Goal: Obtain resource: Download file/media

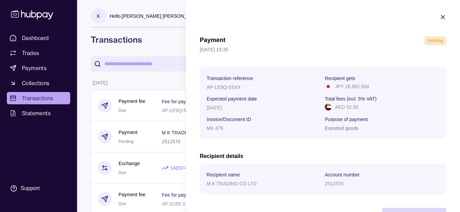
scroll to position [25, 0]
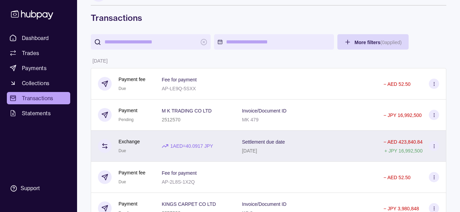
scroll to position [0, 0]
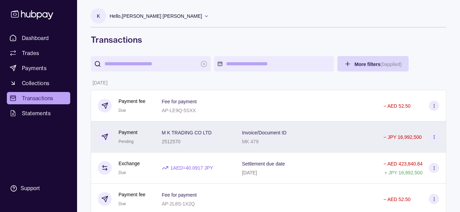
click at [203, 129] on span "M K TRADING CO LTD" at bounding box center [187, 132] width 50 height 8
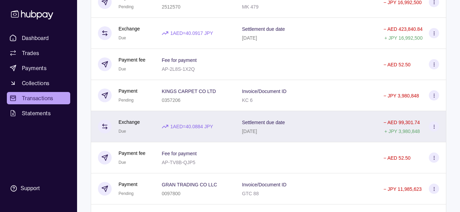
scroll to position [137, 0]
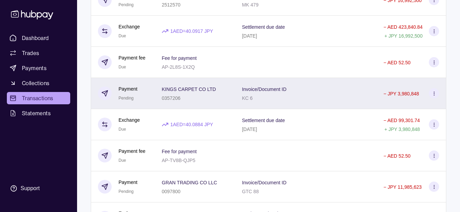
click at [214, 88] on p "KINGS CARPET CO LTD" at bounding box center [189, 89] width 54 height 5
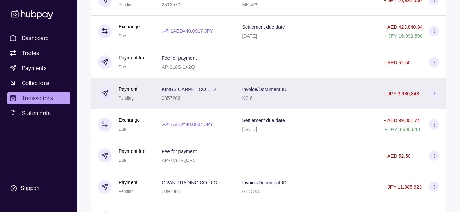
click at [228, 97] on div "KINGS CARPET CO LTD 0357206" at bounding box center [195, 93] width 66 height 17
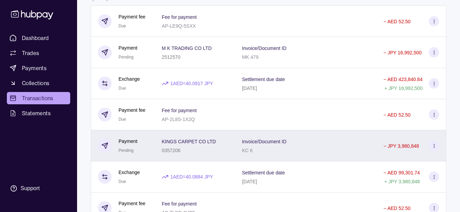
scroll to position [103, 0]
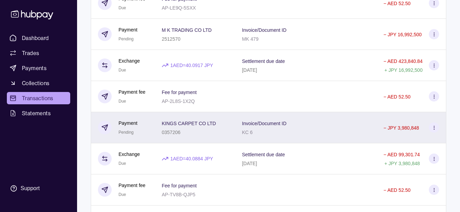
click at [286, 128] on div "KC 6" at bounding box center [264, 132] width 44 height 8
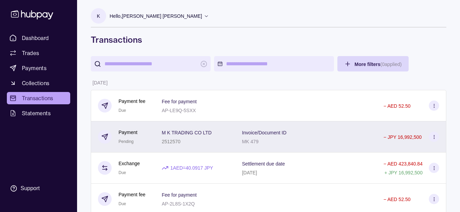
scroll to position [103, 0]
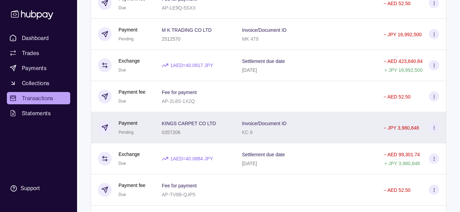
click at [211, 125] on p "KINGS CARPET CO LTD" at bounding box center [189, 123] width 54 height 5
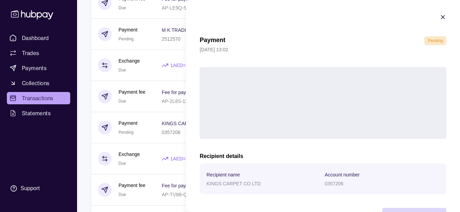
scroll to position [25, 0]
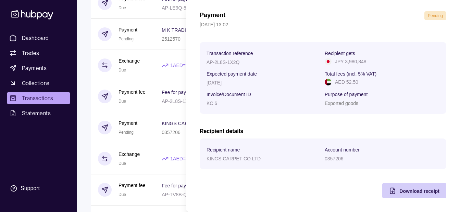
click at [407, 190] on span "Download receipt" at bounding box center [419, 191] width 40 height 5
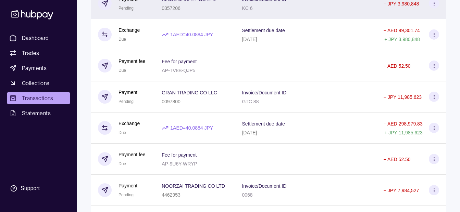
scroll to position [240, 0]
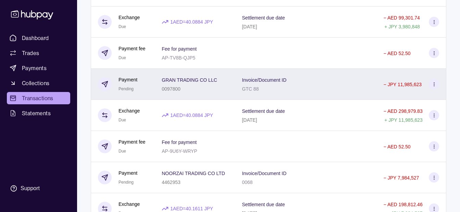
click at [203, 87] on div "0097800" at bounding box center [189, 89] width 55 height 8
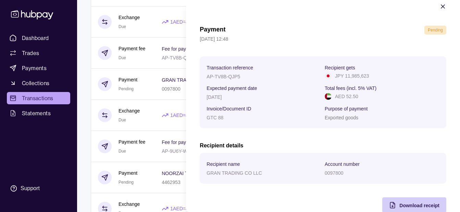
scroll to position [25, 0]
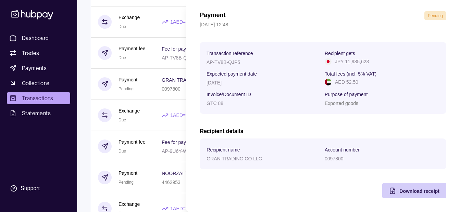
click at [399, 193] on span "Download receipt" at bounding box center [419, 191] width 40 height 5
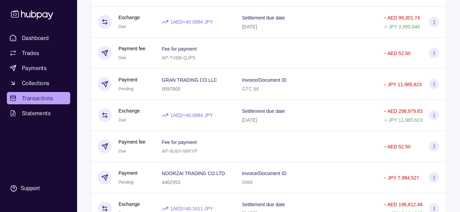
click at [165, 100] on html "Dashboard Trades Payments Collections Transactions Statements Support K Hello, …" at bounding box center [230, 131] width 460 height 742
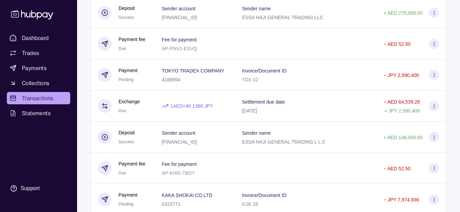
scroll to position [376, 0]
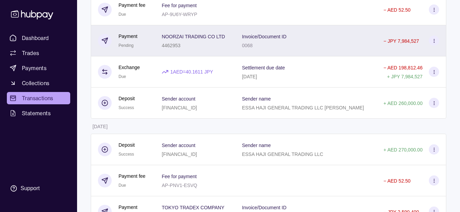
click at [203, 42] on div "4462953" at bounding box center [193, 45] width 63 height 8
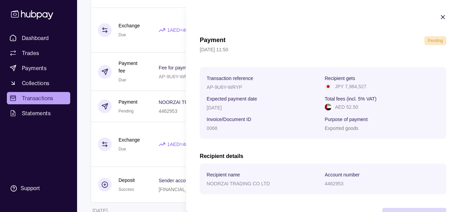
scroll to position [25, 0]
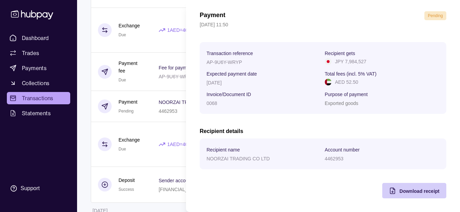
click at [403, 192] on span "Download receipt" at bounding box center [419, 191] width 40 height 5
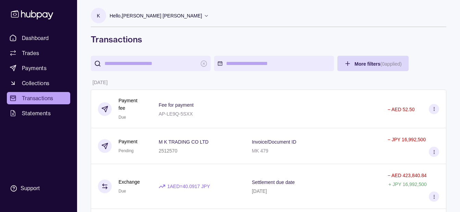
scroll to position [0, 0]
click at [55, 41] on link "Dashboard" at bounding box center [38, 38] width 63 height 12
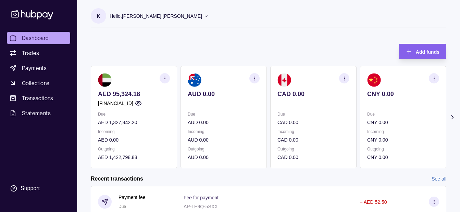
click at [141, 15] on p "Hello, Khalid Khan Rahmat Gul" at bounding box center [156, 16] width 92 height 8
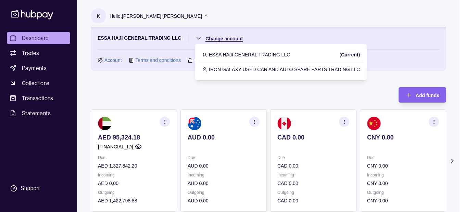
click at [233, 39] on html "Dashboard Trades Payments Collections Transactions Statements Support K Hello, …" at bounding box center [232, 204] width 465 height 408
click at [242, 67] on p "IRON GALAXY USED CAR AND AUTO SPARE PARTS TRADING LLC" at bounding box center [284, 70] width 151 height 8
